Goal: Task Accomplishment & Management: Use online tool/utility

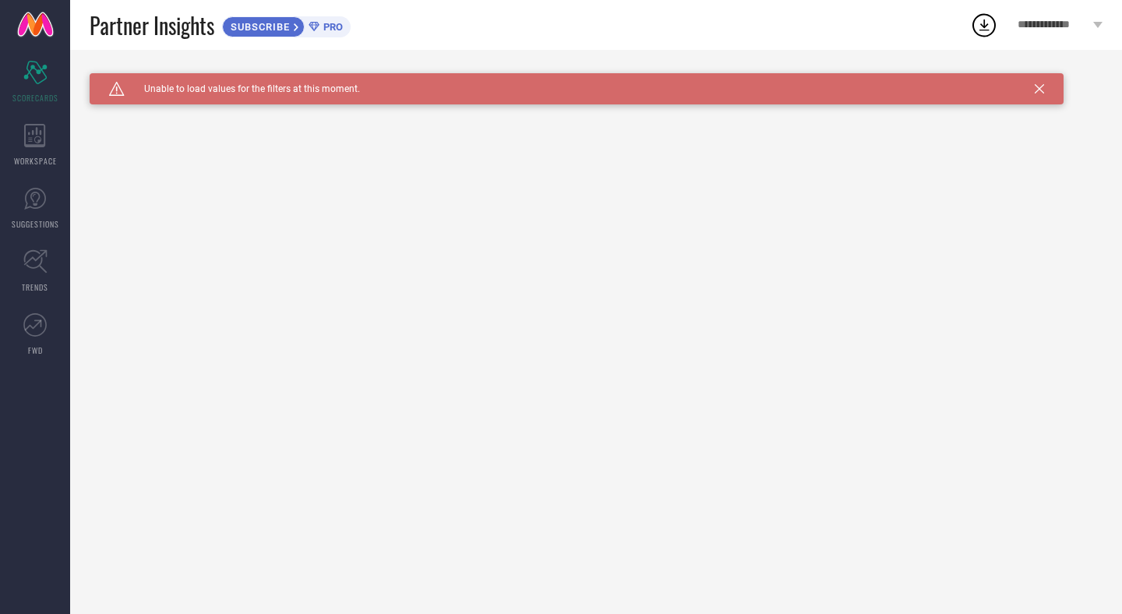
click at [1040, 88] on icon at bounding box center [1039, 88] width 9 height 9
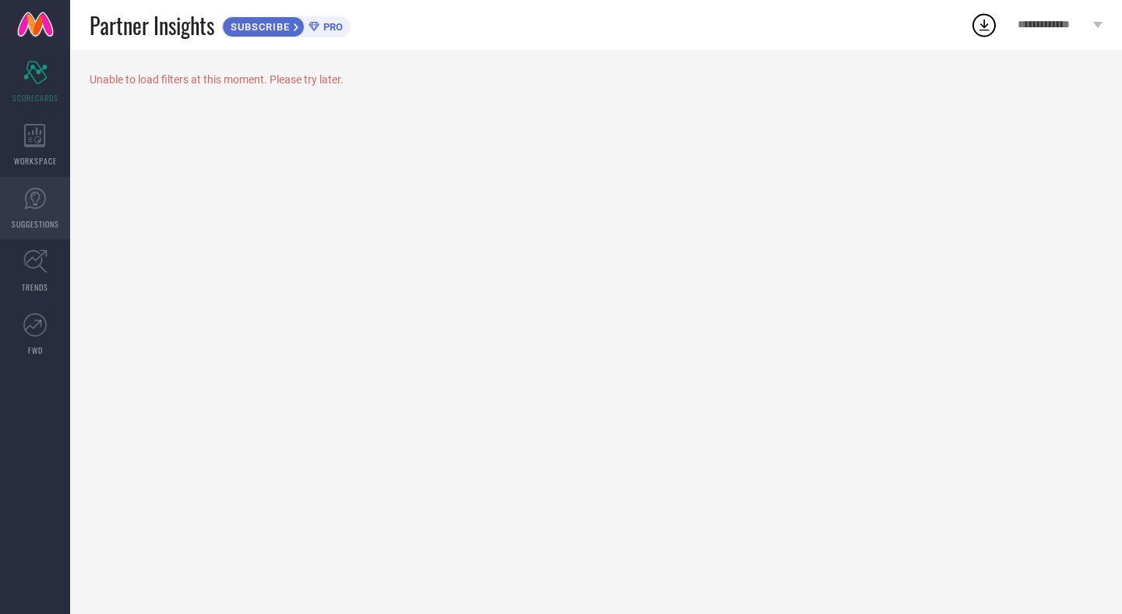
click at [32, 221] on span "SUGGESTIONS" at bounding box center [36, 224] width 48 height 12
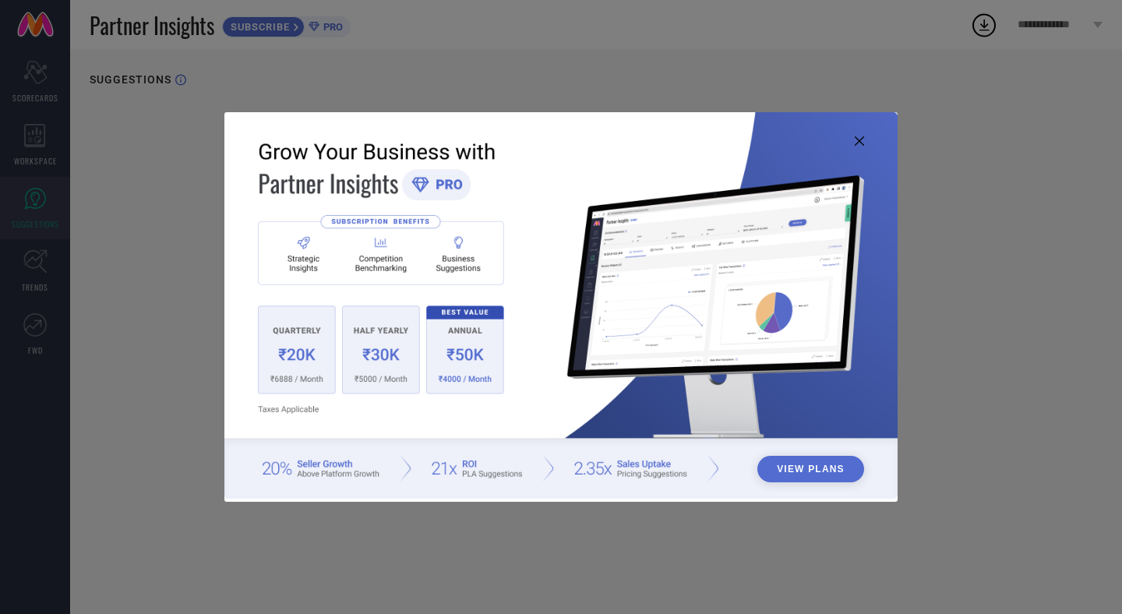
click at [849, 142] on img at bounding box center [560, 305] width 673 height 387
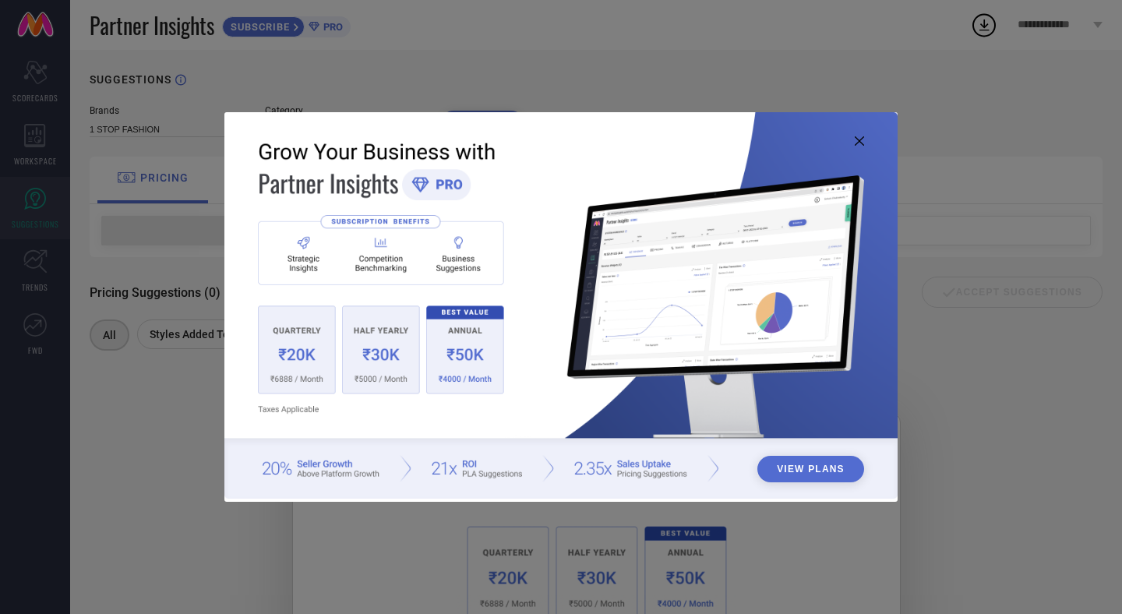
click at [863, 142] on icon at bounding box center [859, 140] width 9 height 9
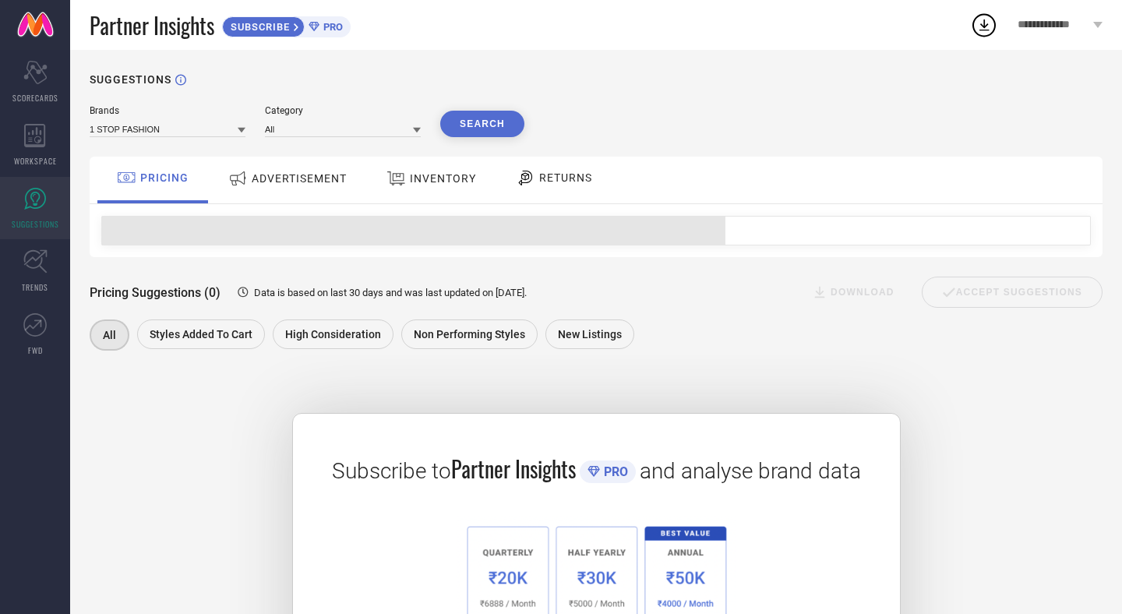
click at [292, 190] on div "ADVERTISEMENT" at bounding box center [287, 178] width 126 height 28
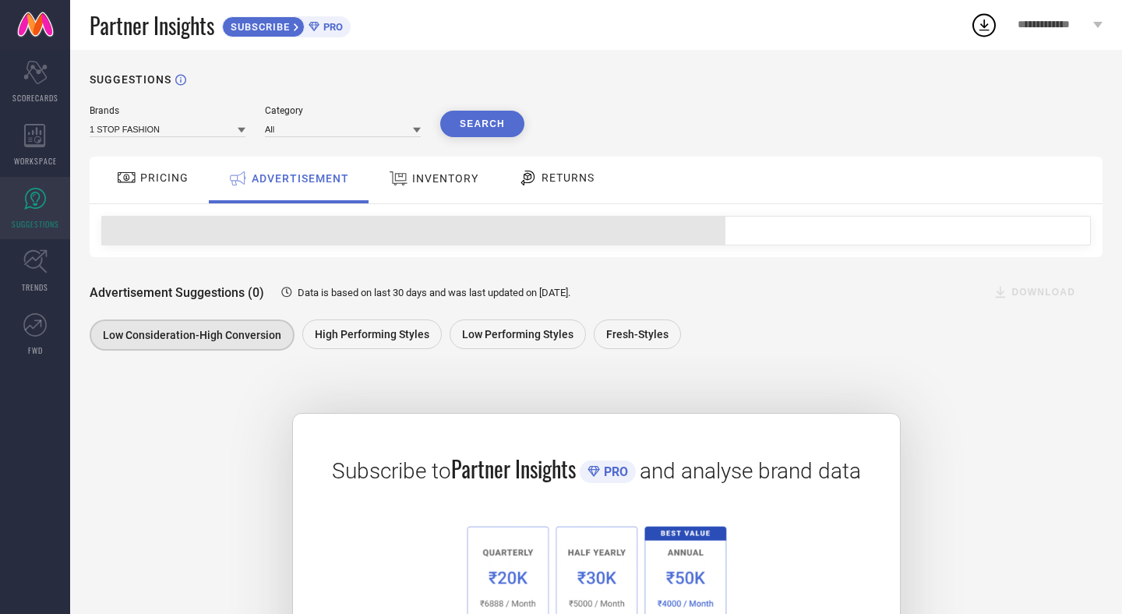
click at [429, 168] on div "INVENTORY" at bounding box center [433, 178] width 97 height 28
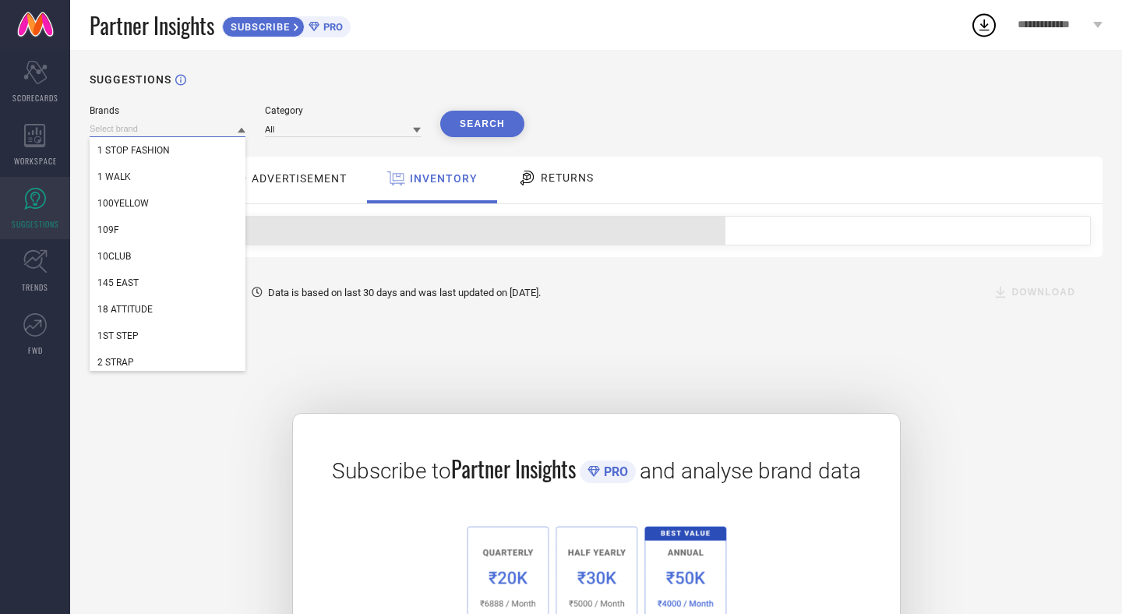
click at [216, 129] on input at bounding box center [168, 129] width 156 height 16
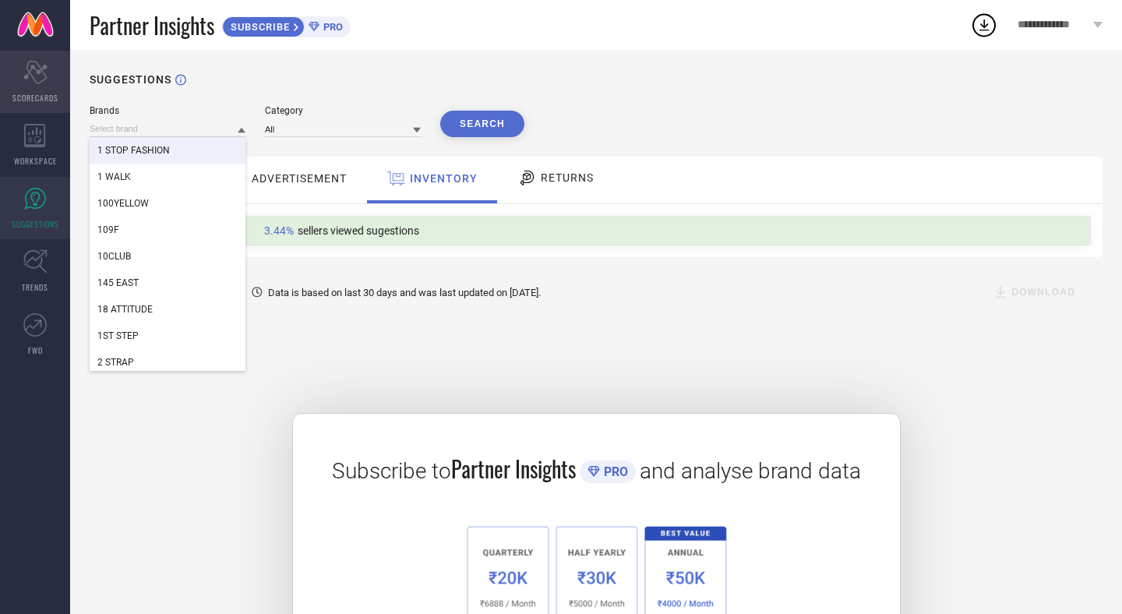
click at [26, 79] on icon "Scorecard" at bounding box center [35, 72] width 24 height 23
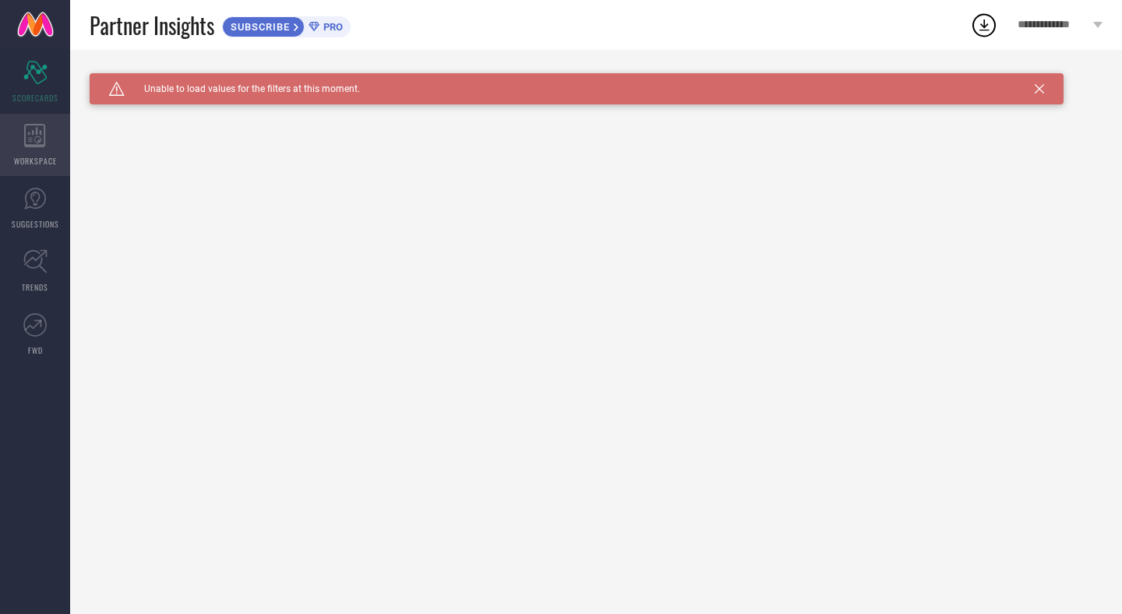
click at [38, 151] on div "WORKSPACE" at bounding box center [35, 145] width 70 height 62
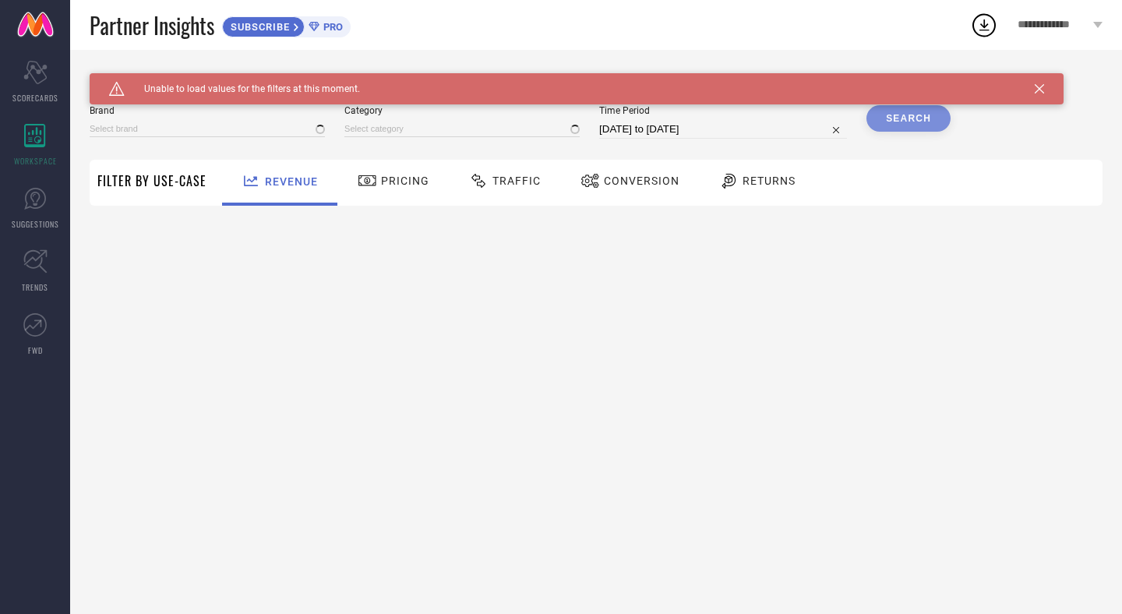
type input "1 STOP FASHION"
type input "All"
